Goal: Transaction & Acquisition: Purchase product/service

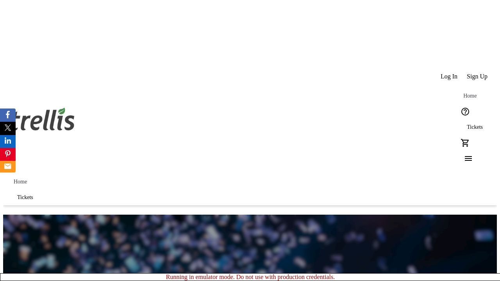
click at [467, 124] on span "Tickets" at bounding box center [475, 127] width 16 height 6
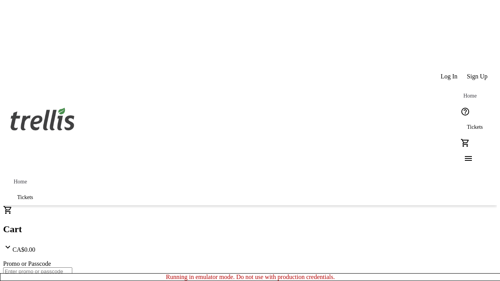
type input "1"
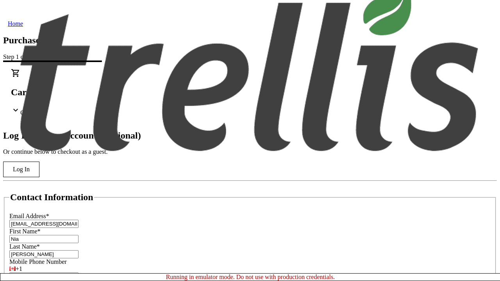
type input "[PERSON_NAME]"
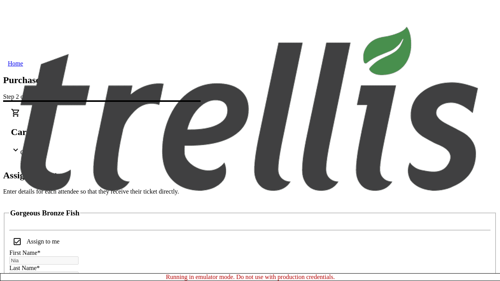
scroll to position [47, 0]
